Goal: Navigation & Orientation: Understand site structure

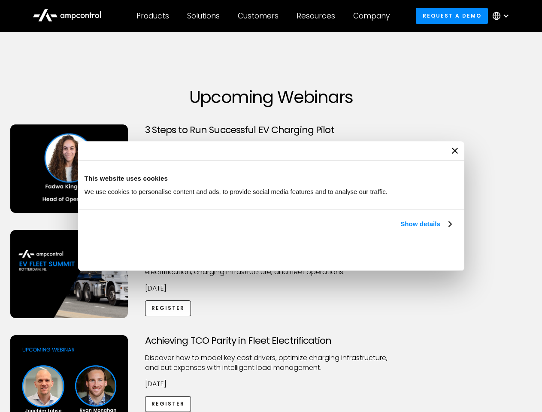
click at [400, 229] on link "Show details" at bounding box center [425, 224] width 51 height 10
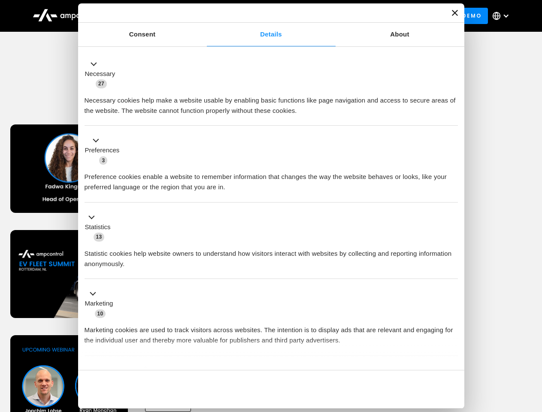
click at [452, 116] on div "Necessary cookies help make a website usable by enabling basic functions like p…" at bounding box center [271, 102] width 373 height 27
click at [533, 346] on div "Achieving TCO Parity in Fleet Electrification Discover how to model key cost dr…" at bounding box center [271, 402] width 539 height 135
click at [264, 16] on div "Customers" at bounding box center [258, 15] width 41 height 9
click at [152, 16] on div "Products" at bounding box center [152, 15] width 33 height 9
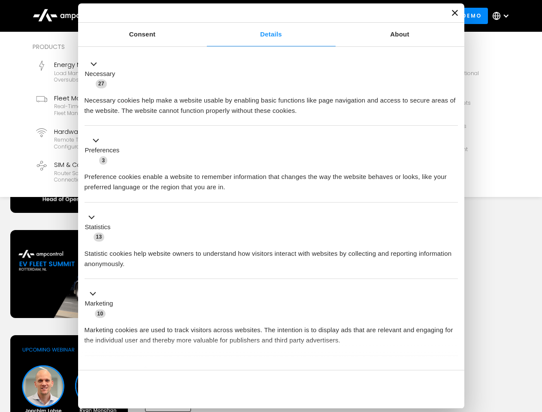
click at [204, 16] on div "Solutions" at bounding box center [203, 15] width 33 height 9
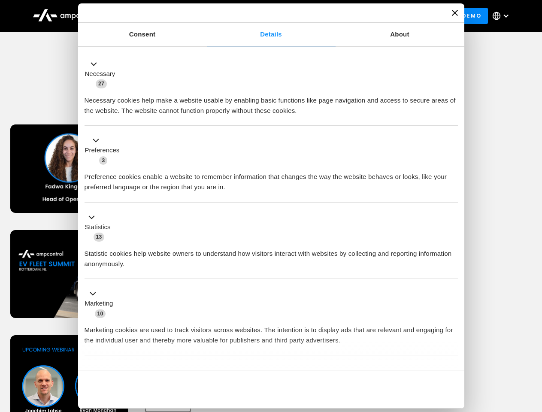
click at [260, 16] on div "Customers" at bounding box center [258, 15] width 41 height 9
click at [318, 16] on div "Resources" at bounding box center [316, 15] width 39 height 9
click at [374, 16] on div "Company" at bounding box center [371, 15] width 36 height 9
click at [503, 16] on div at bounding box center [506, 15] width 7 height 7
